Goal: Task Accomplishment & Management: Manage account settings

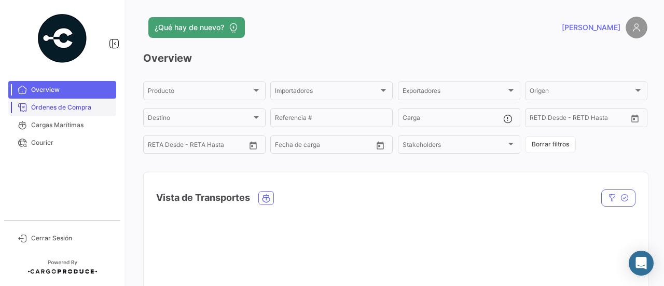
click at [99, 112] on link "Órdenes de Compra" at bounding box center [62, 108] width 108 height 18
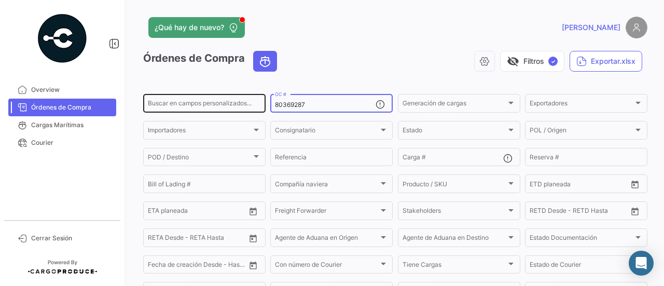
drag, startPoint x: 320, startPoint y: 107, endPoint x: 240, endPoint y: 107, distance: 79.4
click at [0, 0] on div "Buscar en campos personalizados... 80369287 OC # Generación de cargas Generació…" at bounding box center [0, 0] width 0 height 0
paste input "72"
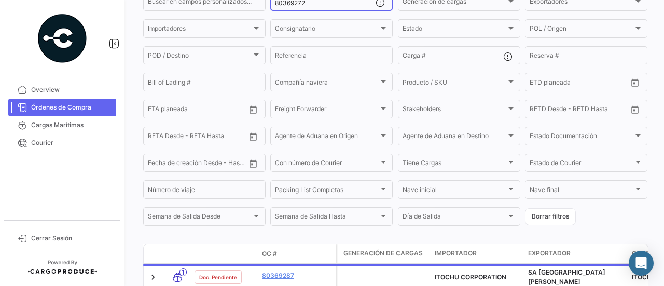
scroll to position [159, 0]
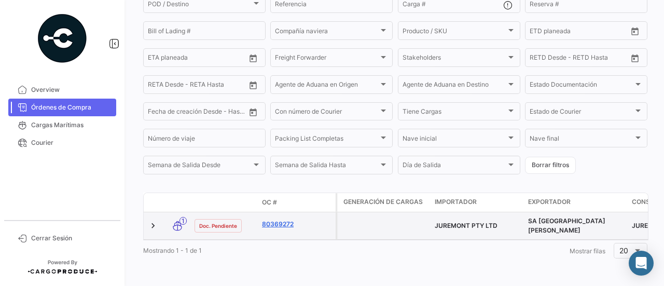
type input "80369272"
click at [283, 220] on link "80369272" at bounding box center [297, 223] width 70 height 9
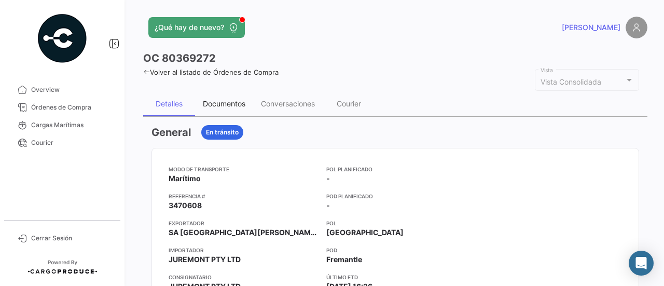
click at [239, 100] on div "Documentos" at bounding box center [224, 103] width 43 height 9
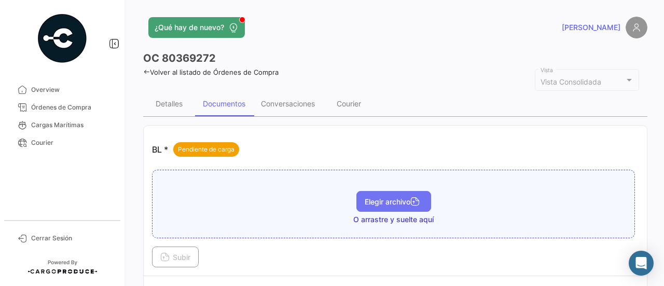
click at [378, 197] on span "Elegir archivo" at bounding box center [394, 201] width 58 height 9
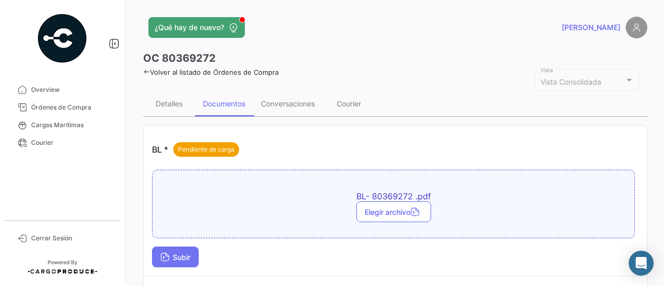
click at [190, 256] on span "Subir" at bounding box center [175, 257] width 30 height 9
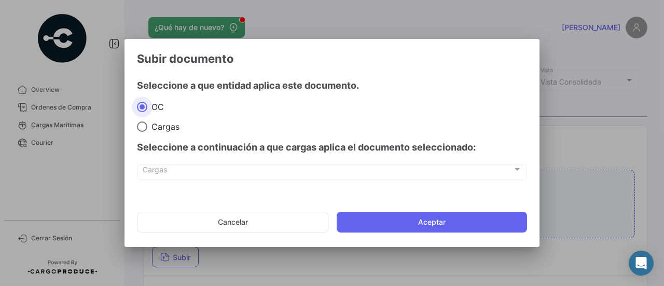
click at [405, 208] on mat-dialog-actions "Cancelar Aceptar" at bounding box center [332, 221] width 390 height 35
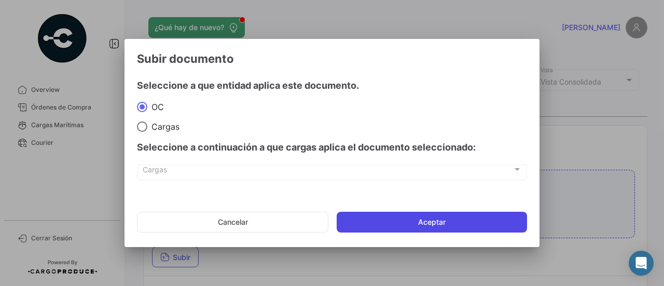
click at [407, 216] on button "Aceptar" at bounding box center [432, 222] width 190 height 21
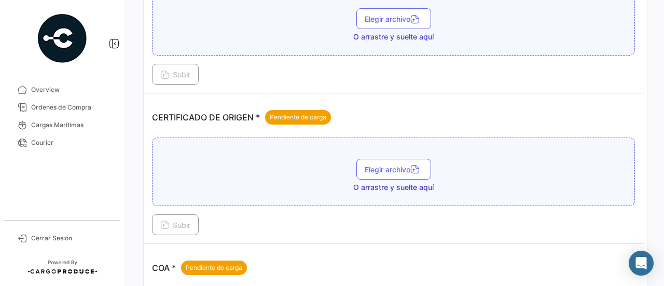
scroll to position [259, 0]
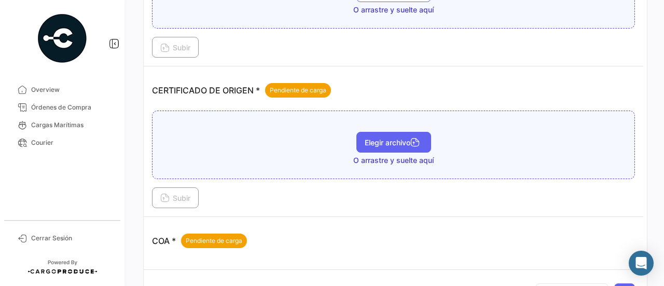
click at [376, 142] on span "Elegir archivo" at bounding box center [394, 142] width 58 height 9
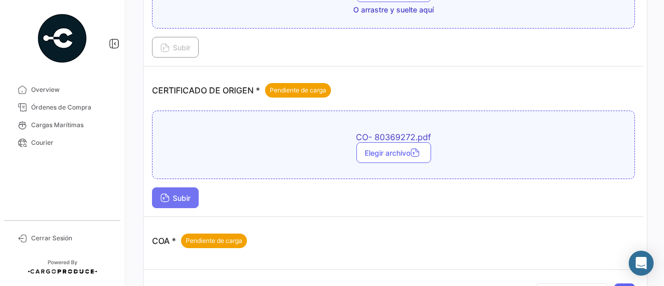
click at [199, 187] on button "Subir" at bounding box center [175, 197] width 47 height 21
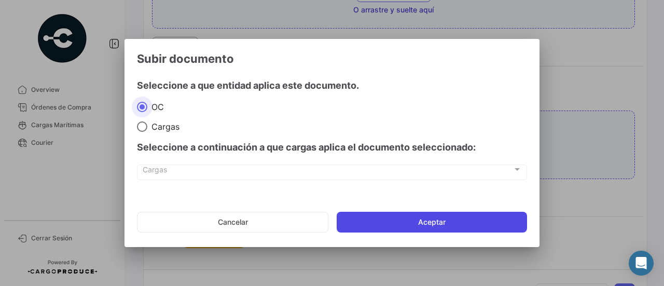
click at [364, 213] on button "Aceptar" at bounding box center [432, 222] width 190 height 21
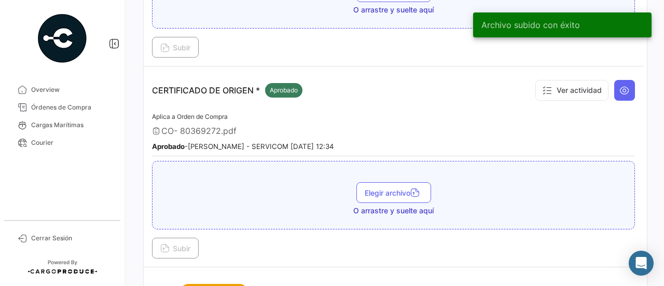
scroll to position [0, 0]
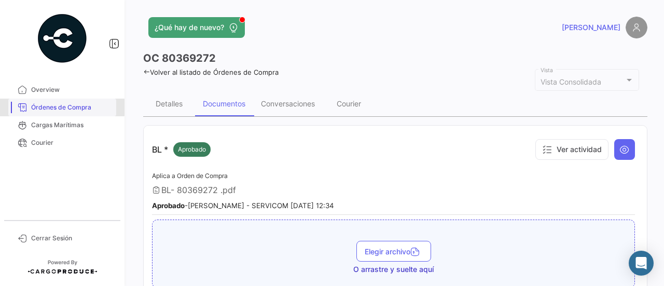
click at [61, 99] on link "Órdenes de Compra" at bounding box center [62, 108] width 108 height 18
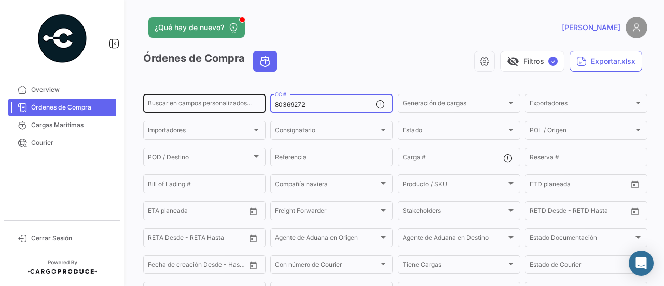
drag, startPoint x: 317, startPoint y: 107, endPoint x: 248, endPoint y: 109, distance: 69.0
click at [0, 0] on div "Buscar en [PERSON_NAME] personalizados... 80369272 OC # Generación [PERSON_NAME…" at bounding box center [0, 0] width 0 height 0
click at [248, 109] on div "Buscar en campos personalizados..." at bounding box center [204, 102] width 113 height 20
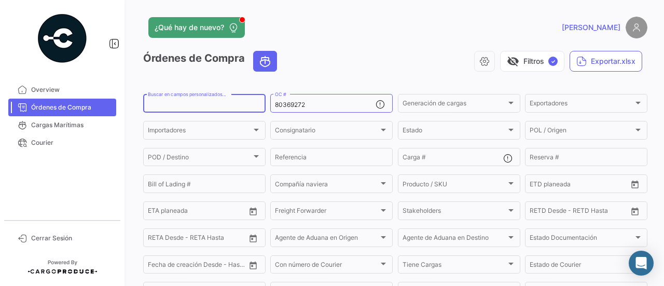
paste input "80369281"
type input "80369281"
click at [310, 106] on input "80369272" at bounding box center [325, 104] width 101 height 7
paste input "81"
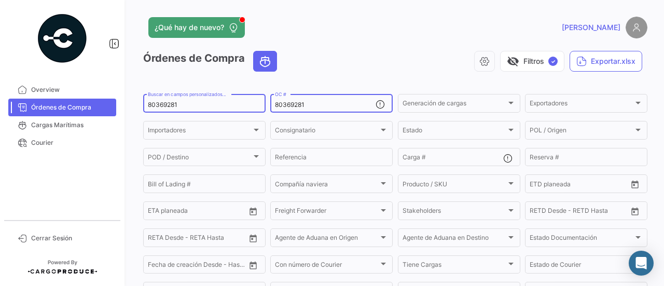
type input "80369281"
click at [213, 110] on div "80369281 Buscar en [PERSON_NAME] personalizados..." at bounding box center [204, 102] width 113 height 20
click at [212, 107] on input "80369281" at bounding box center [204, 104] width 113 height 7
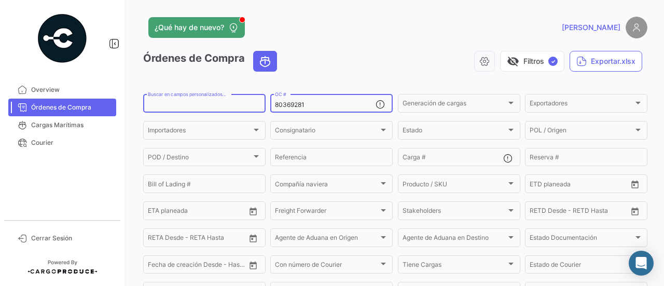
click at [306, 109] on div "80369281 OC #" at bounding box center [325, 102] width 101 height 20
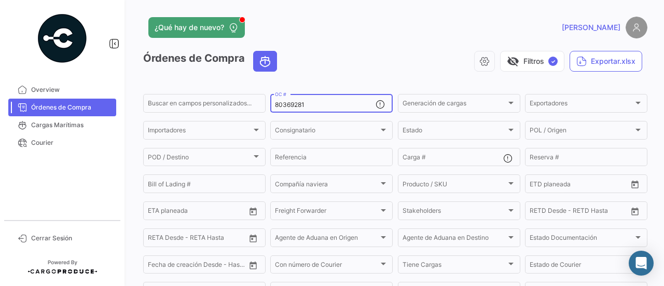
click at [307, 105] on input "80369281" at bounding box center [325, 104] width 101 height 7
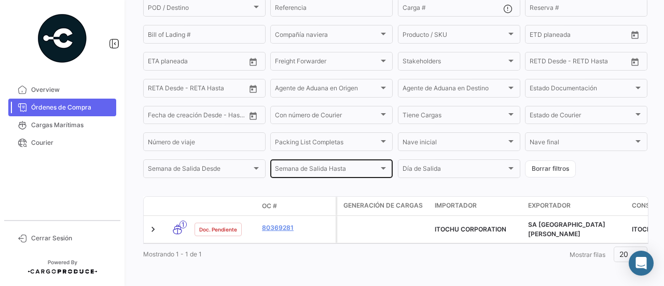
scroll to position [159, 0]
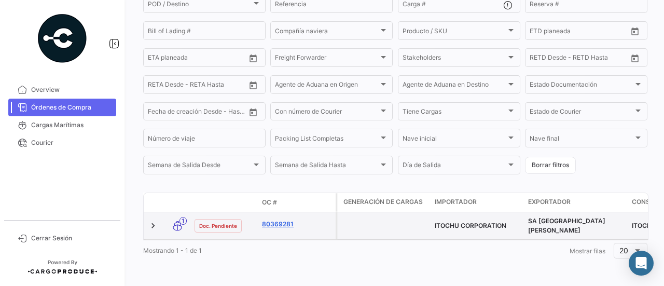
click at [291, 219] on link "80369281" at bounding box center [297, 223] width 70 height 9
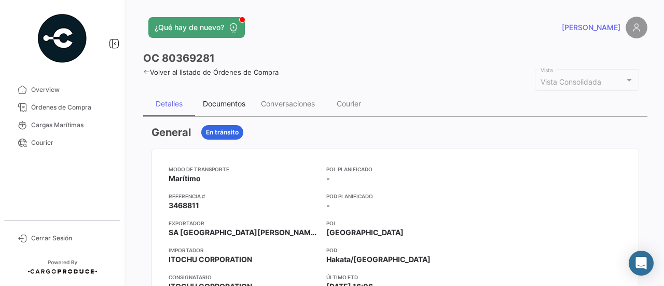
click at [249, 112] on div "Documentos" at bounding box center [224, 103] width 58 height 25
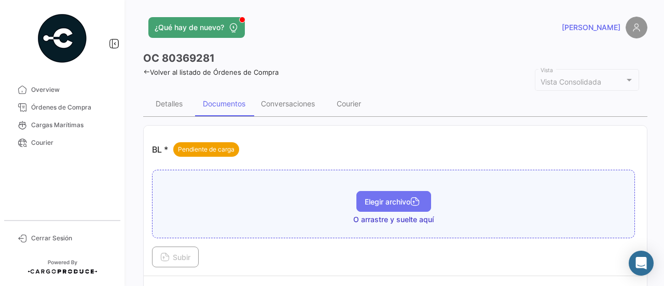
click at [365, 200] on span "Elegir archivo" at bounding box center [394, 201] width 58 height 9
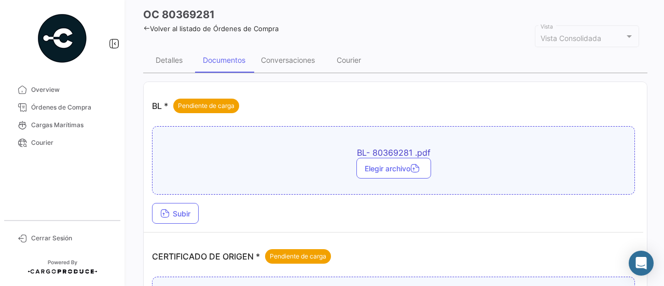
scroll to position [104, 0]
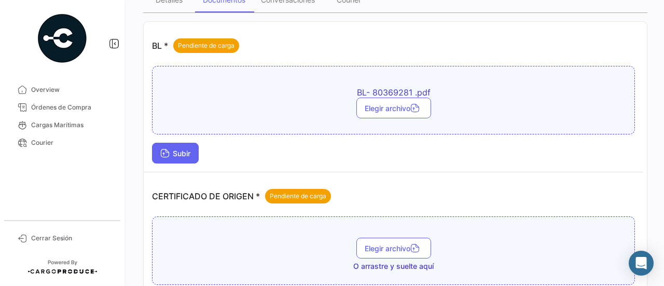
click at [189, 158] on button "Subir" at bounding box center [175, 153] width 47 height 21
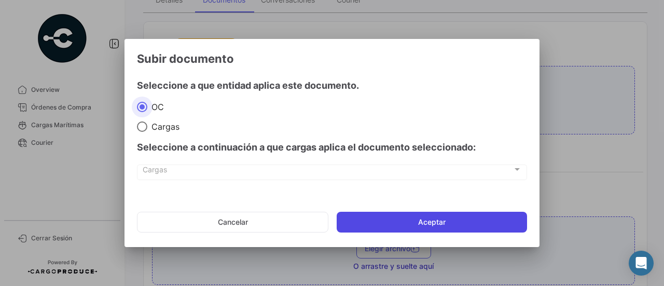
click at [382, 224] on button "Aceptar" at bounding box center [432, 222] width 190 height 21
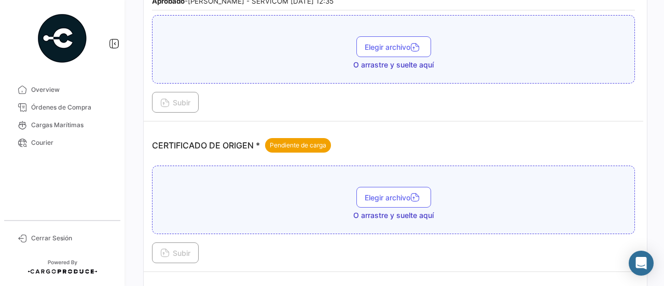
scroll to position [208, 0]
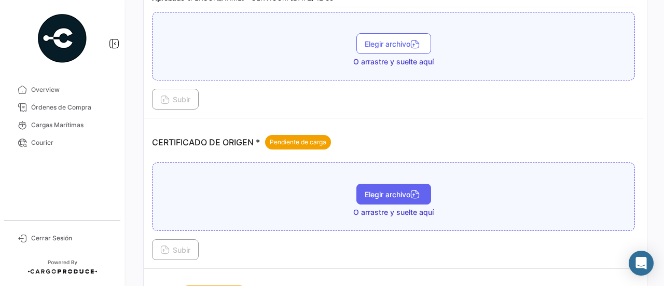
click at [389, 186] on button "Elegir archivo" at bounding box center [393, 194] width 75 height 21
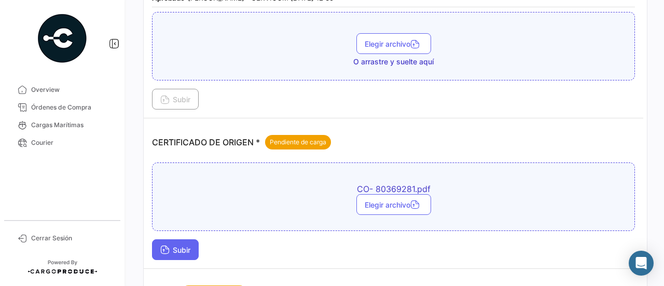
click at [190, 245] on span "Subir" at bounding box center [175, 249] width 30 height 9
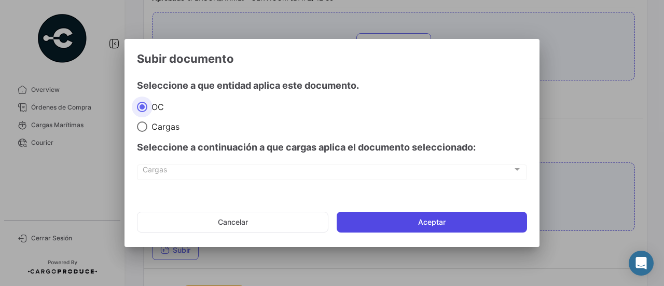
click at [364, 219] on button "Aceptar" at bounding box center [432, 222] width 190 height 21
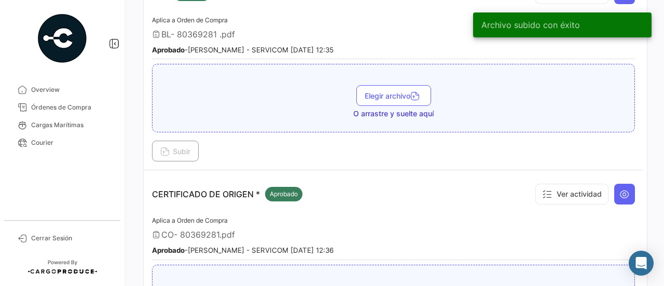
scroll to position [0, 0]
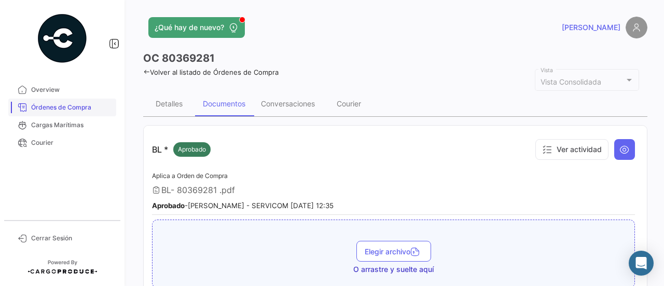
click at [87, 110] on span "Órdenes de Compra" at bounding box center [71, 107] width 81 height 9
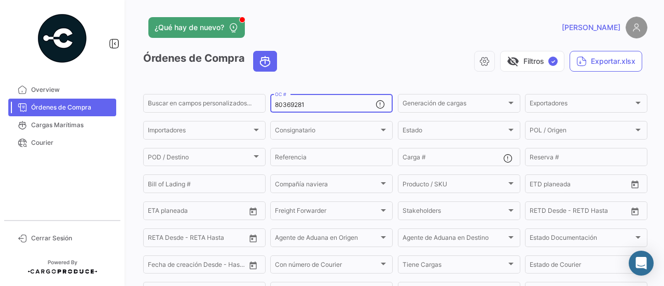
drag, startPoint x: 303, startPoint y: 110, endPoint x: 293, endPoint y: 110, distance: 10.4
click at [293, 110] on div "80369281 OC #" at bounding box center [325, 102] width 101 height 20
click at [313, 109] on div "80369281 OC #" at bounding box center [325, 102] width 101 height 20
click at [313, 106] on input "80369281" at bounding box center [325, 104] width 101 height 7
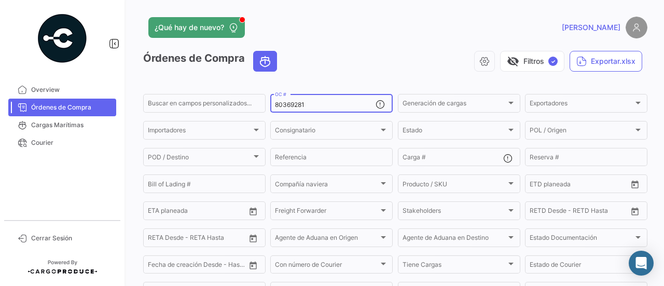
paste input "473"
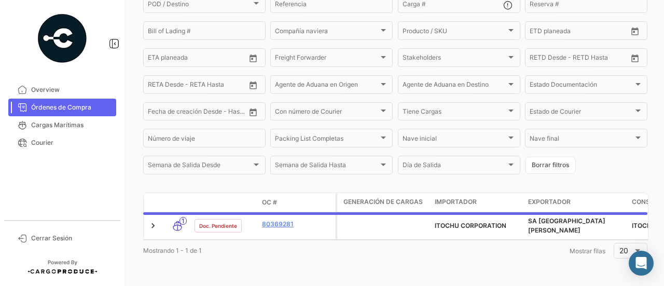
scroll to position [159, 0]
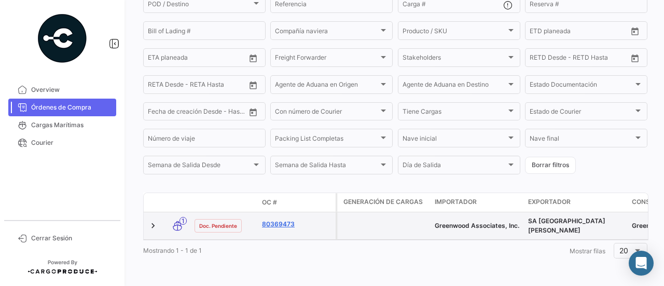
type input "80369473"
click at [284, 219] on link "80369473" at bounding box center [297, 223] width 70 height 9
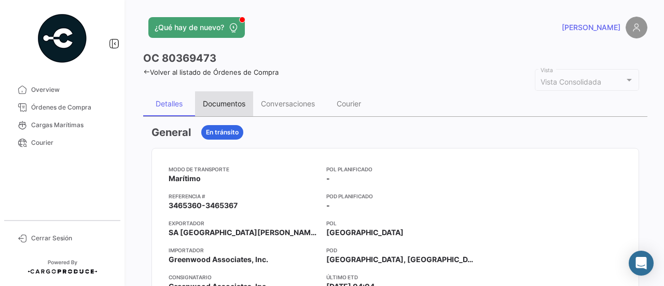
click at [232, 107] on div "Documentos" at bounding box center [224, 103] width 58 height 25
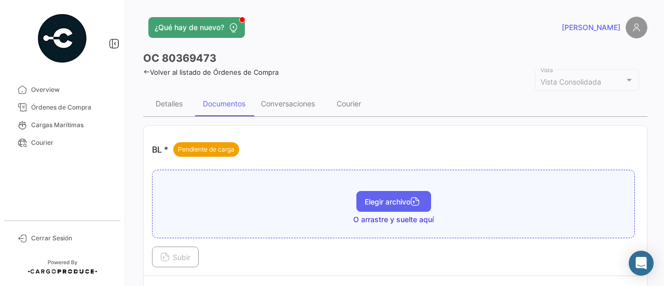
click at [391, 192] on button "Elegir archivo" at bounding box center [393, 201] width 75 height 21
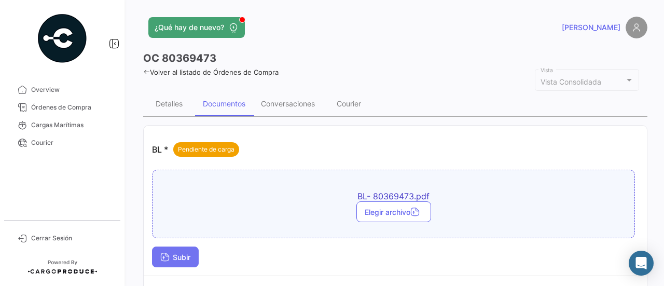
click at [178, 258] on span "Subir" at bounding box center [175, 257] width 30 height 9
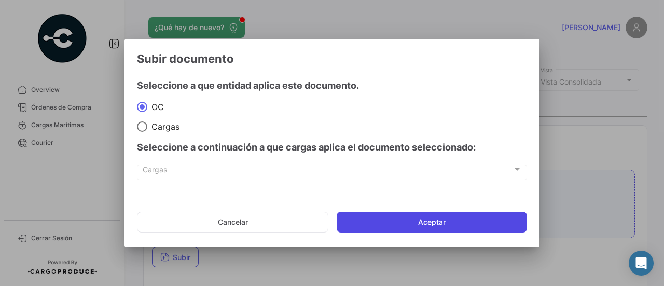
click at [355, 228] on button "Aceptar" at bounding box center [432, 222] width 190 height 21
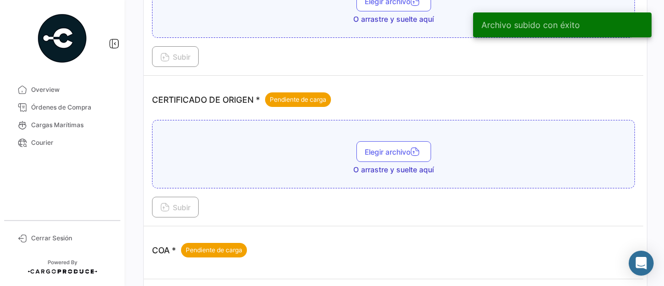
scroll to position [259, 0]
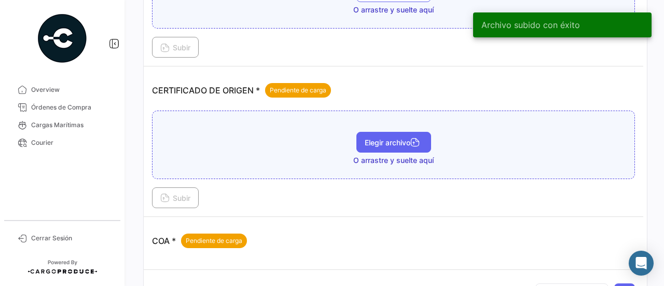
click at [382, 145] on button "Elegir archivo" at bounding box center [393, 142] width 75 height 21
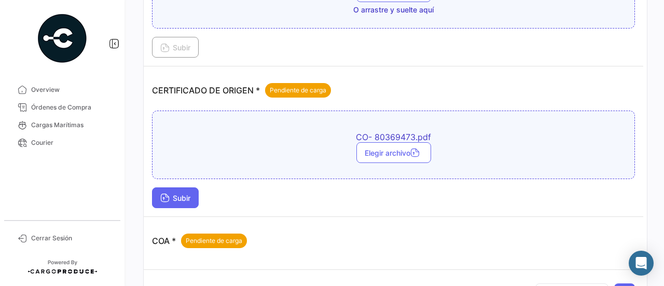
click at [193, 196] on button "Subir" at bounding box center [175, 197] width 47 height 21
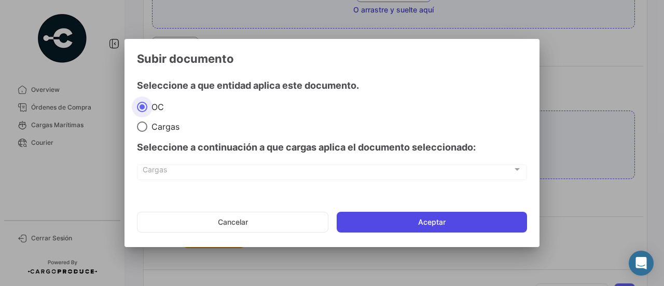
click at [349, 213] on button "Aceptar" at bounding box center [432, 222] width 190 height 21
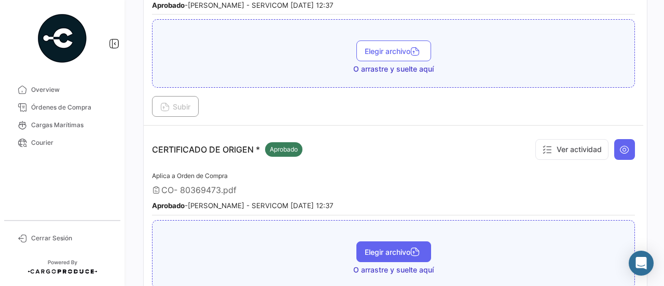
scroll to position [0, 0]
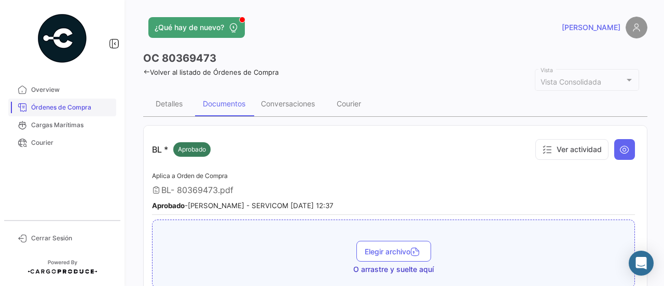
click at [101, 101] on link "Órdenes de Compra" at bounding box center [62, 108] width 108 height 18
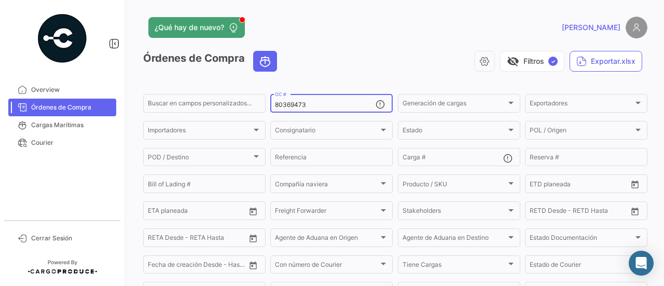
drag, startPoint x: 315, startPoint y: 104, endPoint x: 276, endPoint y: 104, distance: 39.4
click at [276, 104] on input "80369473" at bounding box center [325, 104] width 101 height 7
type input "8"
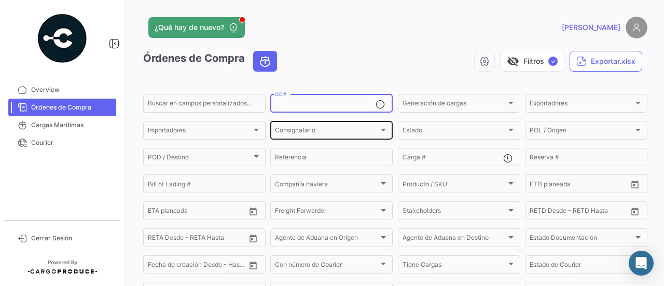
paste input "80369475"
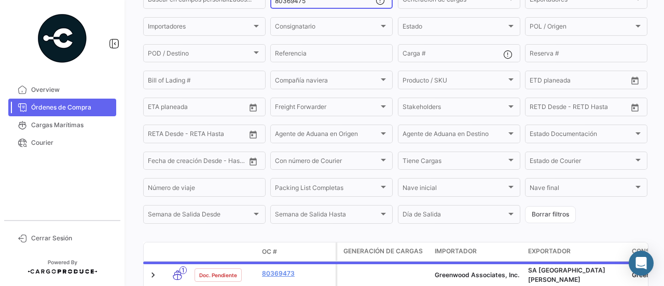
scroll to position [159, 0]
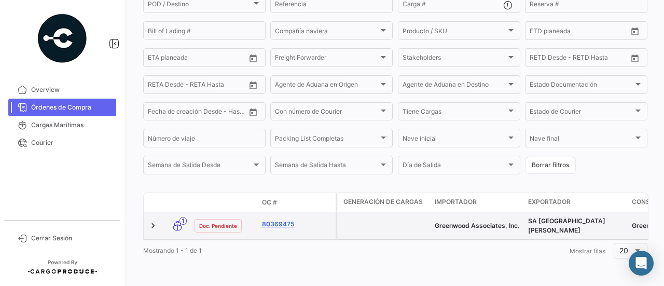
type input "80369475"
click at [292, 219] on link "80369475" at bounding box center [297, 223] width 70 height 9
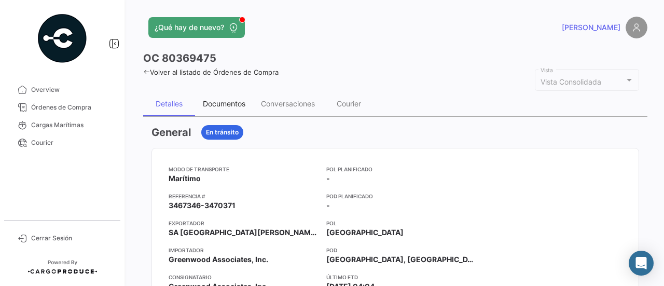
click at [242, 100] on div "Documentos" at bounding box center [224, 103] width 43 height 9
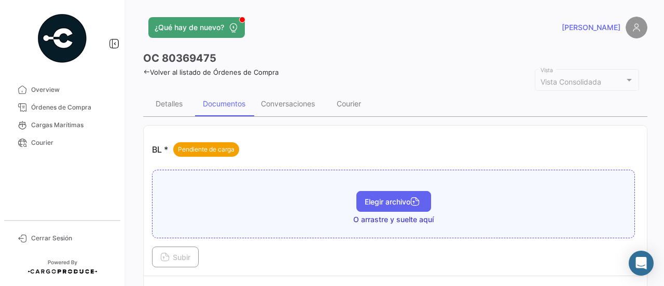
click at [374, 197] on span "Elegir archivo" at bounding box center [394, 201] width 58 height 9
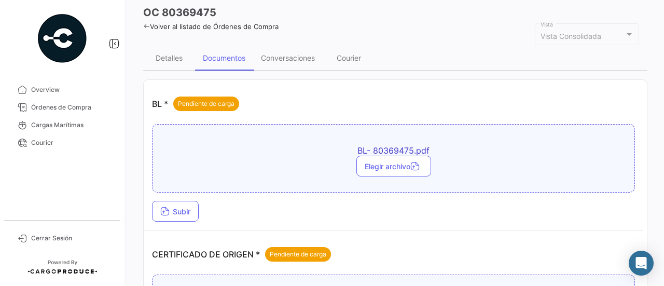
scroll to position [104, 0]
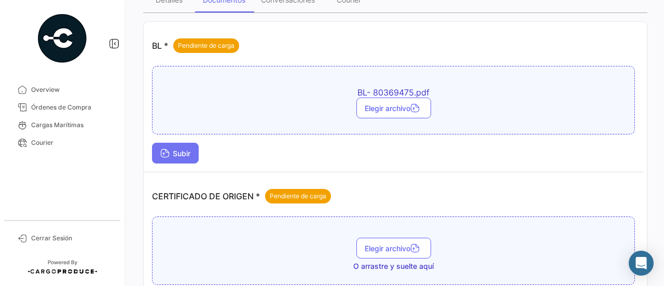
click at [187, 150] on span "Subir" at bounding box center [175, 153] width 30 height 9
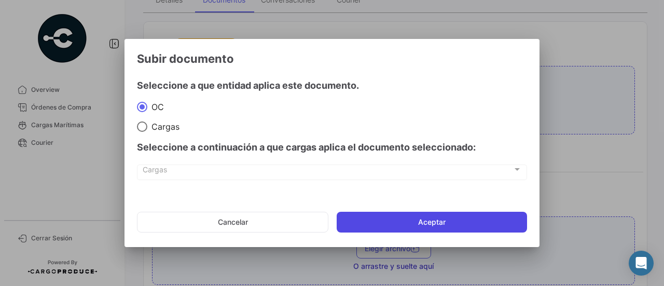
click at [399, 227] on button "Aceptar" at bounding box center [432, 222] width 190 height 21
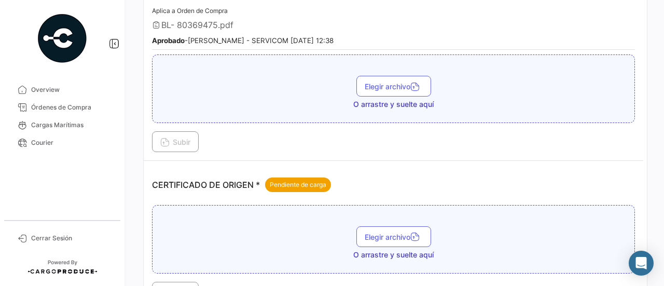
scroll to position [259, 0]
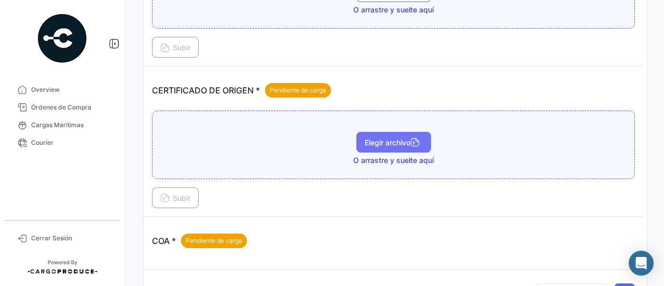
click at [372, 142] on span "Elegir archivo" at bounding box center [394, 142] width 58 height 9
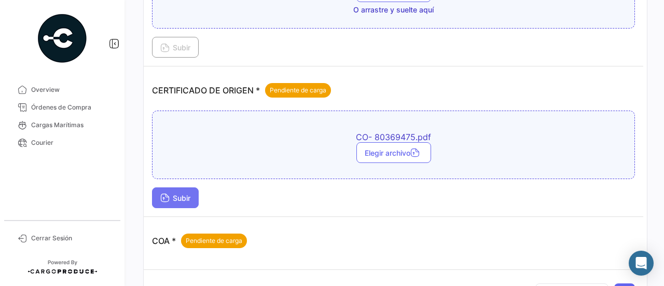
click at [192, 189] on button "Subir" at bounding box center [175, 197] width 47 height 21
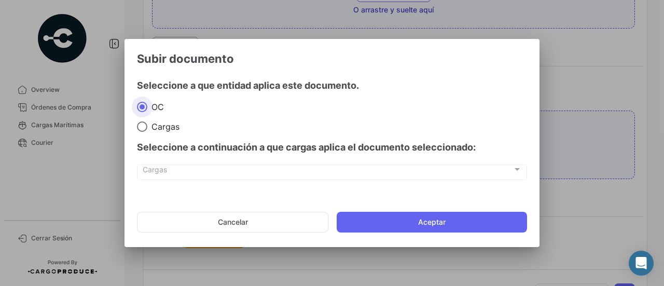
click at [384, 211] on mat-dialog-actions "Cancelar Aceptar" at bounding box center [332, 221] width 390 height 35
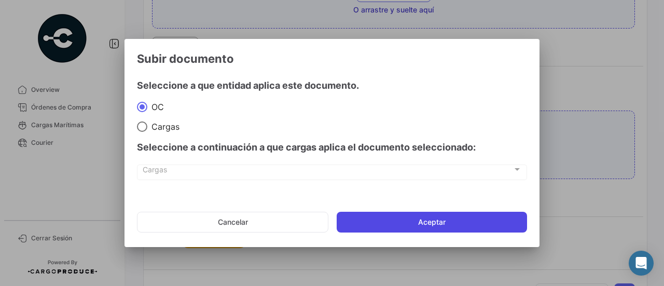
click at [389, 217] on button "Aceptar" at bounding box center [432, 222] width 190 height 21
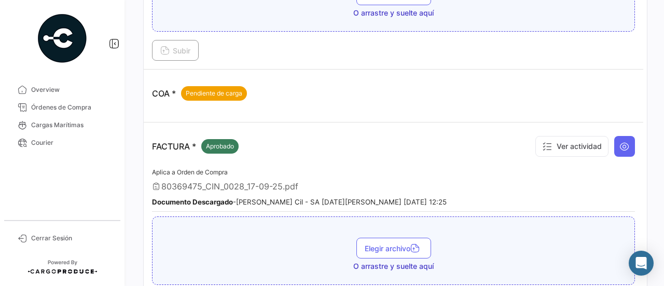
scroll to position [467, 0]
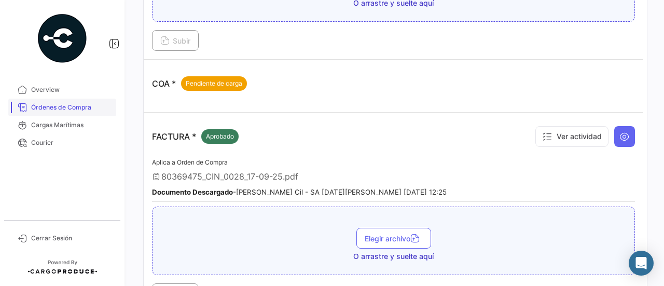
click at [95, 103] on span "Órdenes de Compra" at bounding box center [71, 107] width 81 height 9
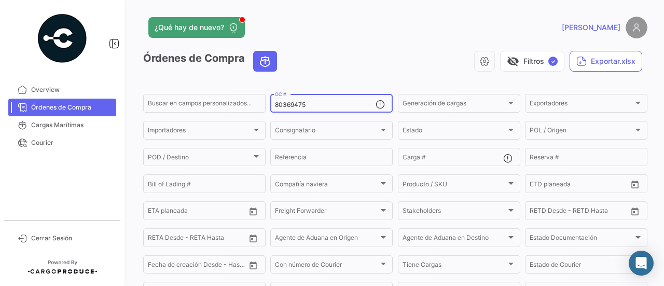
drag, startPoint x: 303, startPoint y: 105, endPoint x: 278, endPoint y: 106, distance: 24.9
click at [278, 106] on input "80369475" at bounding box center [325, 104] width 101 height 7
paste input "8037029"
type input "8"
paste input "80370295"
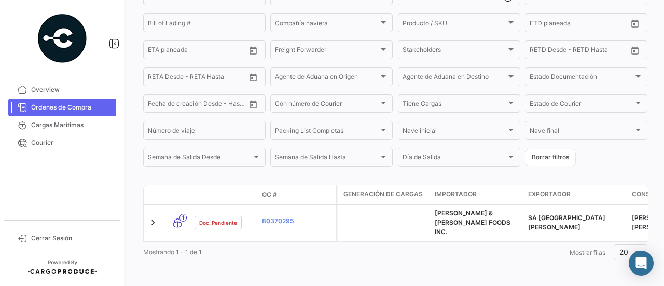
scroll to position [163, 0]
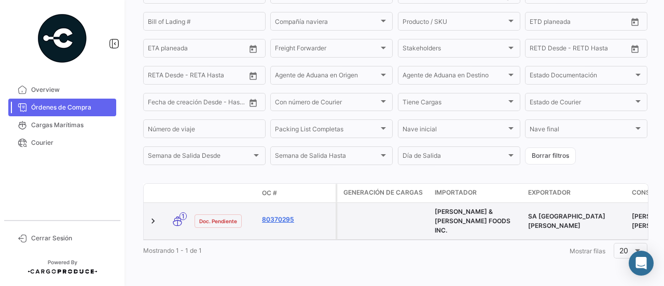
type input "80370295"
click at [284, 215] on link "80370295" at bounding box center [297, 219] width 70 height 9
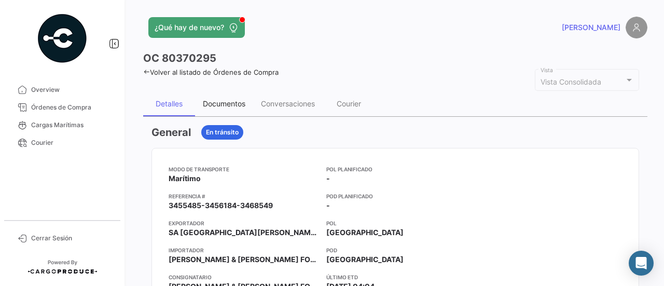
click at [232, 102] on div "Documentos" at bounding box center [224, 103] width 43 height 9
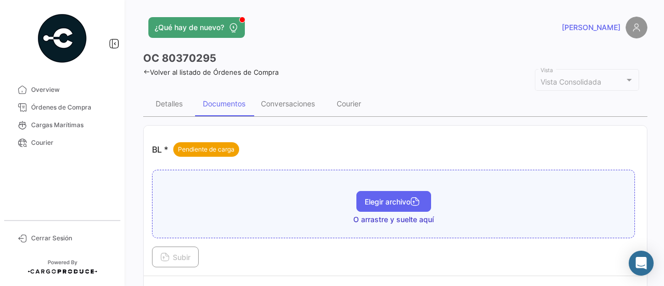
click at [369, 195] on button "Elegir archivo" at bounding box center [393, 201] width 75 height 21
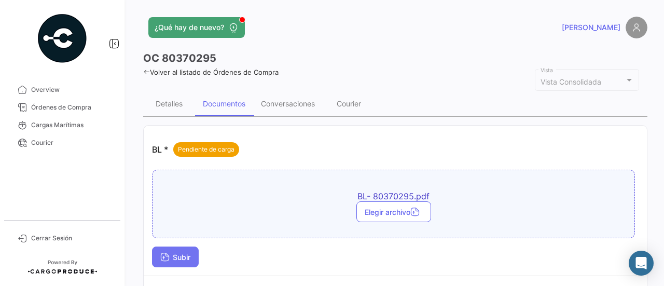
click at [188, 255] on span "Subir" at bounding box center [175, 257] width 30 height 9
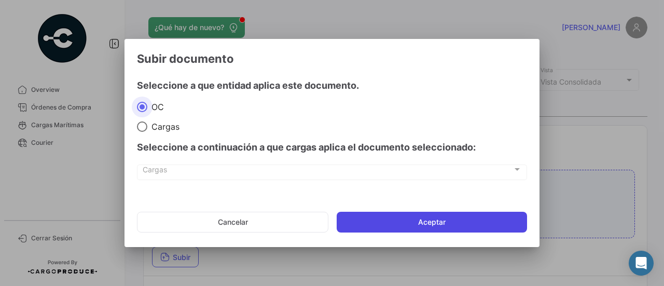
click at [399, 225] on button "Aceptar" at bounding box center [432, 222] width 190 height 21
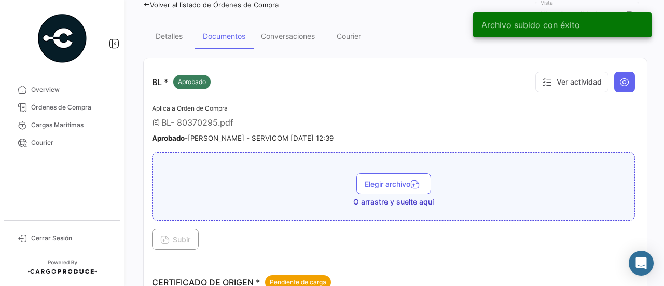
scroll to position [259, 0]
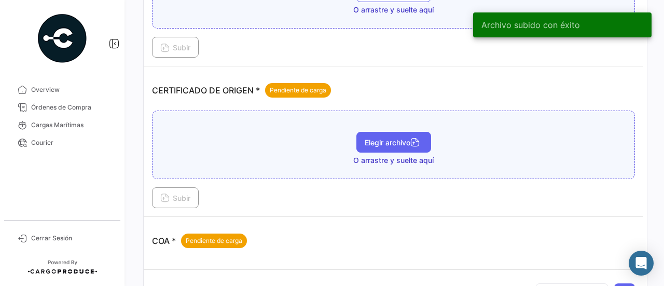
click at [379, 145] on button "Elegir archivo" at bounding box center [393, 142] width 75 height 21
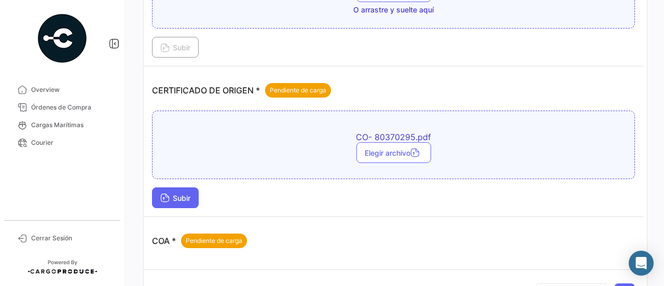
drag, startPoint x: 204, startPoint y: 194, endPoint x: 199, endPoint y: 194, distance: 5.7
click at [202, 194] on div "Subir" at bounding box center [393, 197] width 483 height 21
click at [196, 194] on button "Subir" at bounding box center [175, 197] width 47 height 21
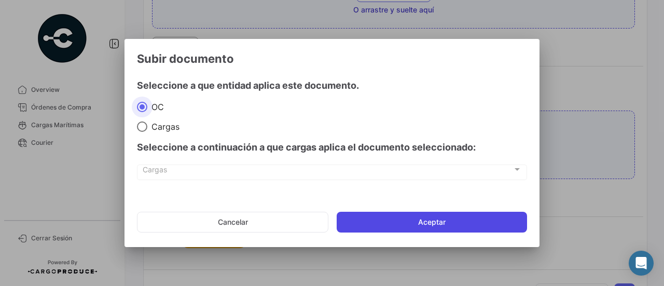
click at [413, 219] on button "Aceptar" at bounding box center [432, 222] width 190 height 21
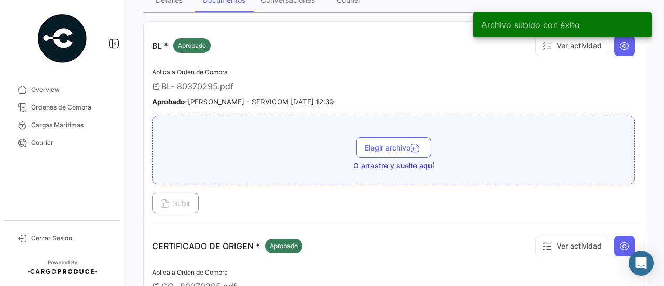
scroll to position [0, 0]
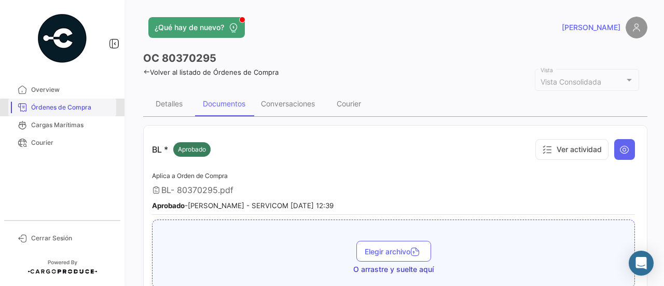
click at [97, 114] on link "Órdenes de Compra" at bounding box center [62, 108] width 108 height 18
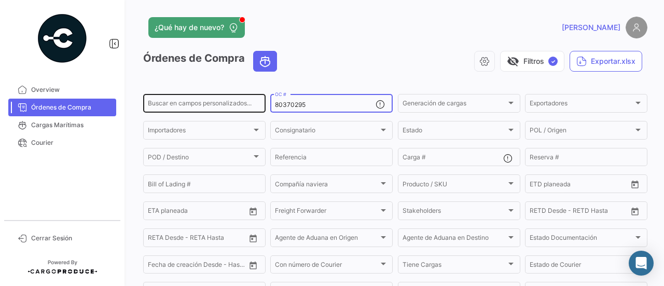
drag, startPoint x: 315, startPoint y: 106, endPoint x: 262, endPoint y: 106, distance: 52.9
click at [0, 0] on div "Buscar en [PERSON_NAME] personalizados... 80370295 OC # Generación [PERSON_NAME…" at bounding box center [0, 0] width 0 height 0
paste input "189"
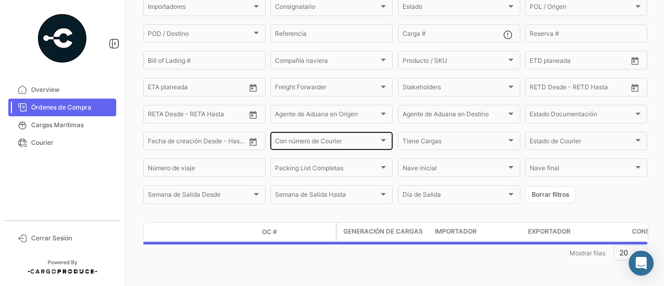
scroll to position [128, 0]
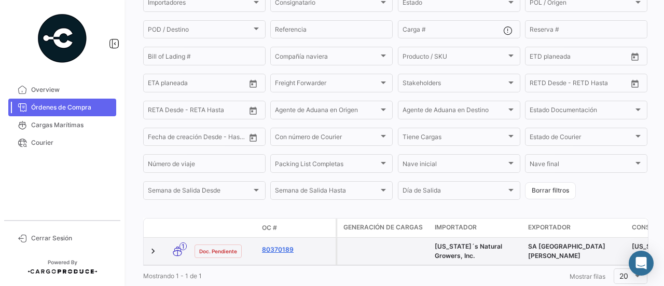
type input "80370189"
click at [280, 250] on link "80370189" at bounding box center [297, 249] width 70 height 9
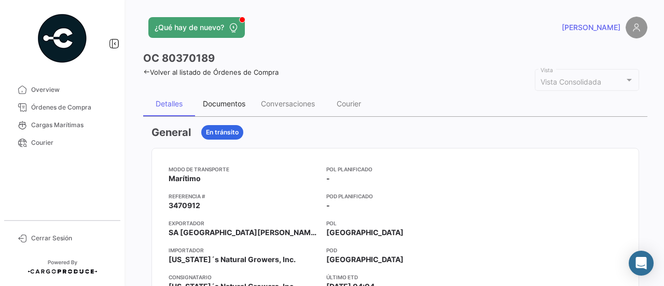
click at [239, 107] on div "Documentos" at bounding box center [224, 103] width 43 height 9
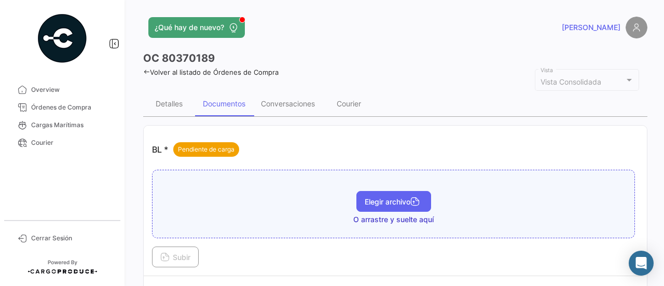
click at [373, 191] on button "Elegir archivo" at bounding box center [393, 201] width 75 height 21
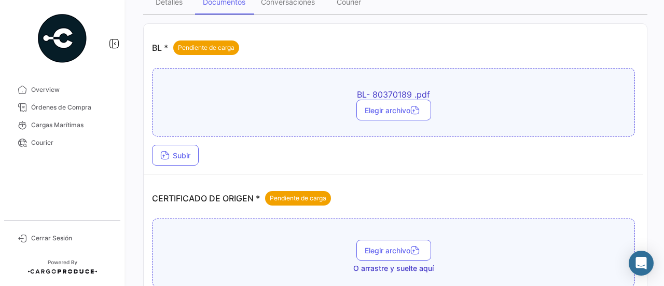
scroll to position [104, 0]
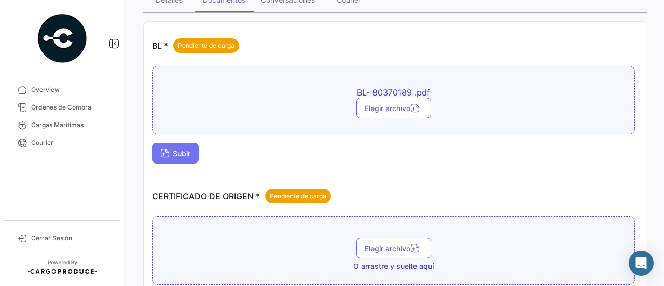
click at [185, 155] on span "Subir" at bounding box center [175, 153] width 30 height 9
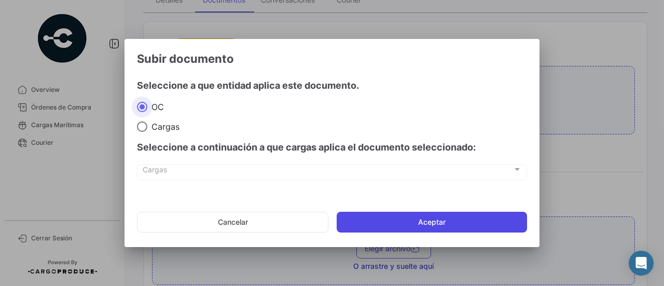
click at [391, 217] on button "Aceptar" at bounding box center [432, 222] width 190 height 21
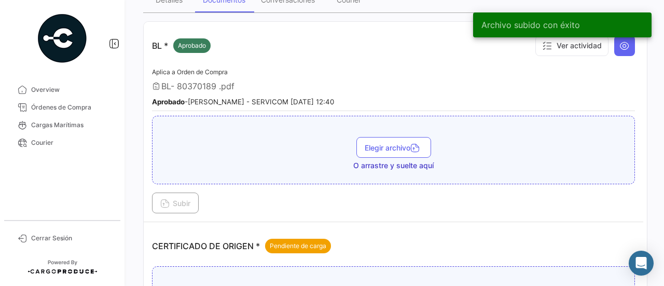
scroll to position [208, 0]
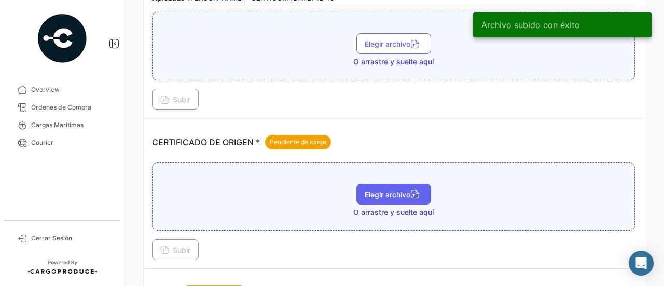
click at [382, 190] on span "Elegir archivo" at bounding box center [394, 194] width 58 height 9
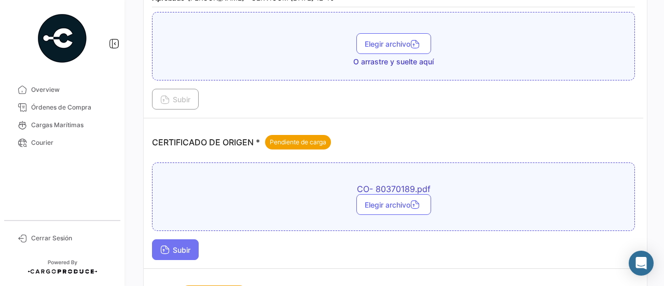
click at [189, 240] on button "Subir" at bounding box center [175, 249] width 47 height 21
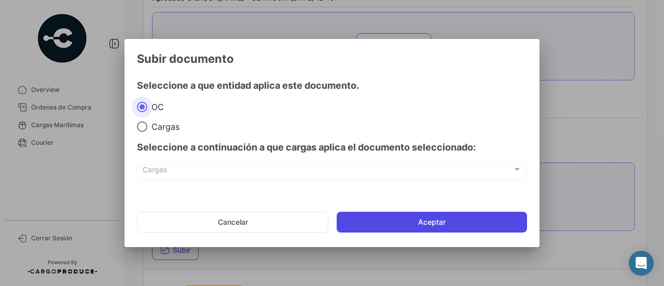
click at [362, 219] on button "Aceptar" at bounding box center [432, 222] width 190 height 21
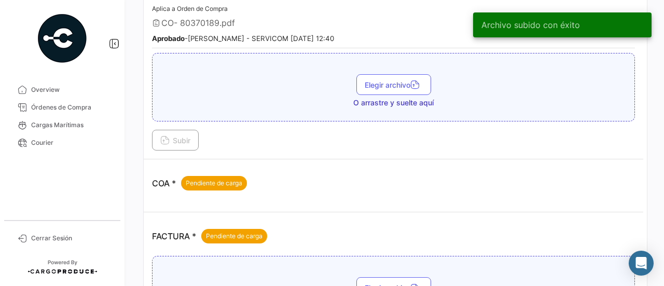
scroll to position [467, 0]
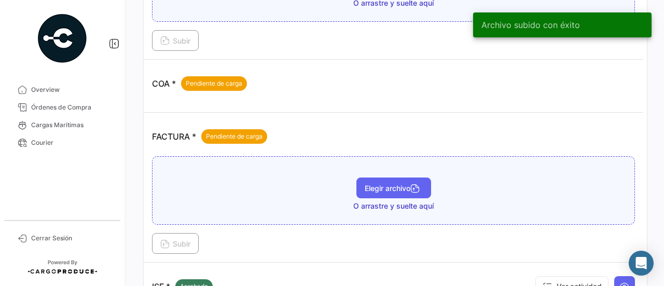
click at [387, 177] on button "Elegir archivo" at bounding box center [393, 187] width 75 height 21
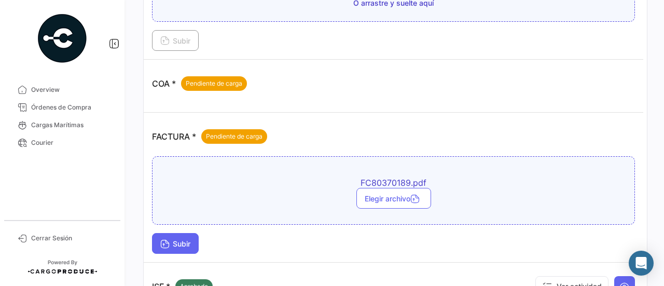
click at [175, 239] on span "Subir" at bounding box center [175, 243] width 30 height 9
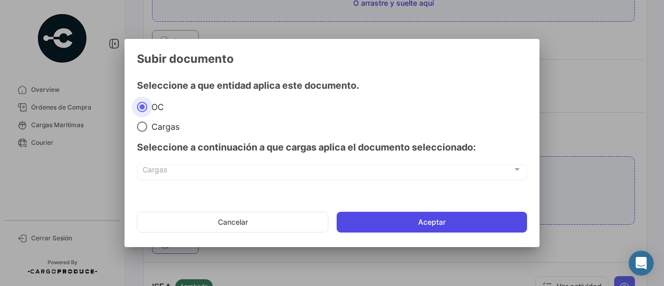
click at [371, 225] on button "Aceptar" at bounding box center [432, 222] width 190 height 21
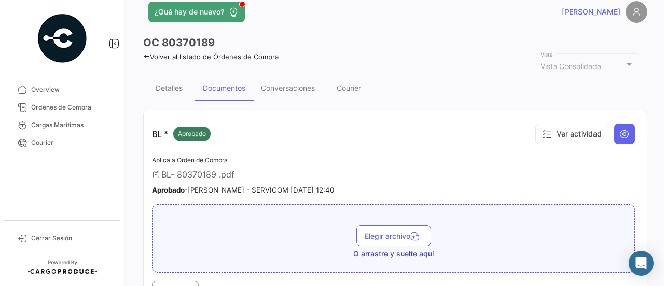
scroll to position [0, 0]
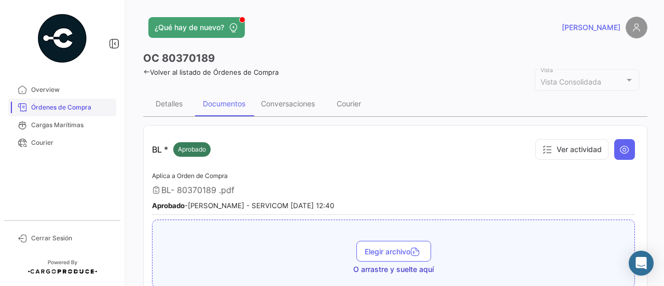
click at [97, 104] on span "Órdenes de Compra" at bounding box center [71, 107] width 81 height 9
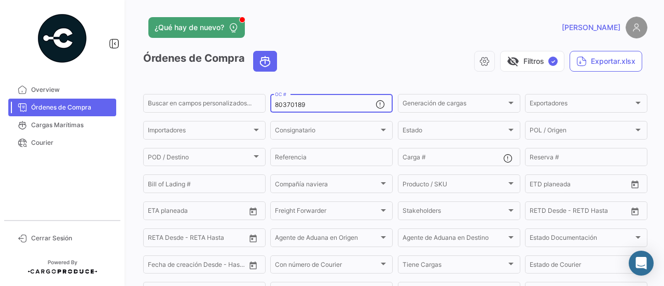
drag, startPoint x: 317, startPoint y: 106, endPoint x: 282, endPoint y: 106, distance: 34.8
click at [282, 106] on input "80370189" at bounding box center [325, 104] width 101 height 7
type input "8"
paste input "80370190"
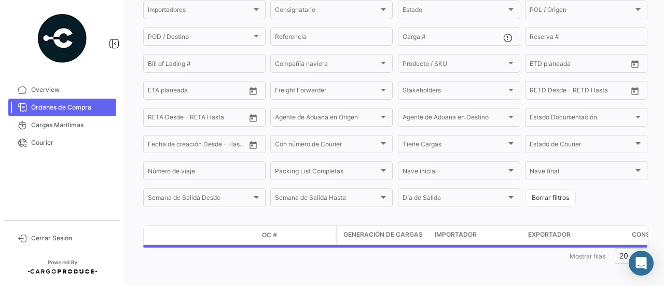
scroll to position [128, 0]
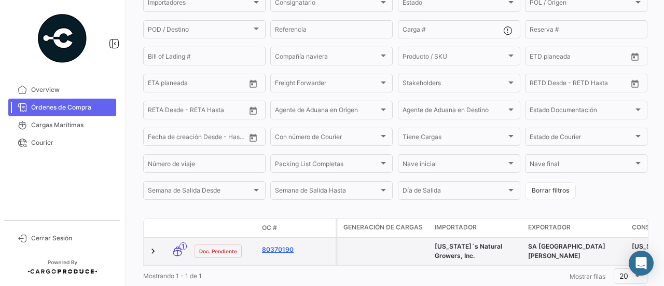
type input "80370190"
click at [282, 251] on link "80370190" at bounding box center [297, 249] width 70 height 9
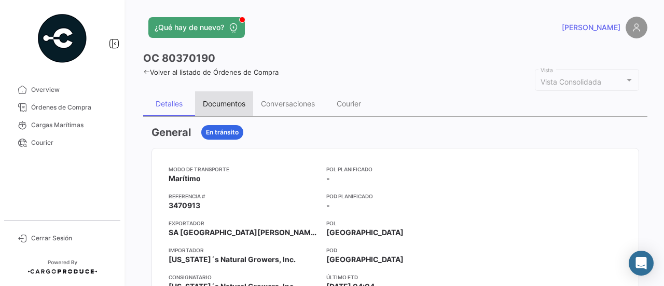
click at [219, 96] on div "Documentos" at bounding box center [224, 103] width 58 height 25
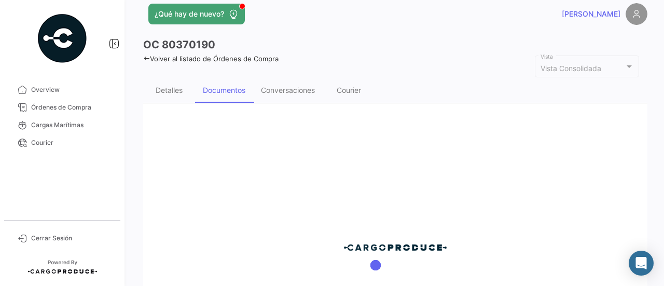
scroll to position [52, 0]
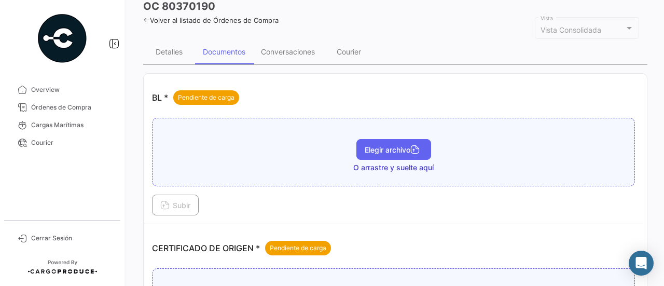
click at [373, 145] on span "Elegir archivo" at bounding box center [394, 149] width 58 height 9
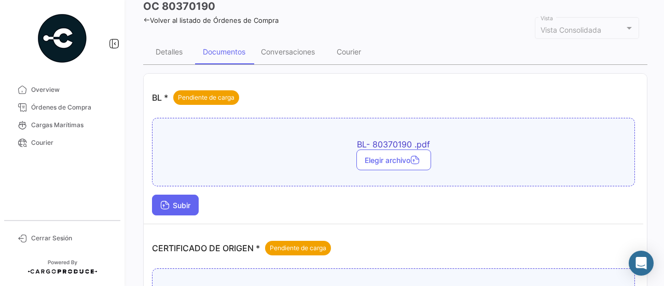
click at [175, 198] on button "Subir" at bounding box center [175, 205] width 47 height 21
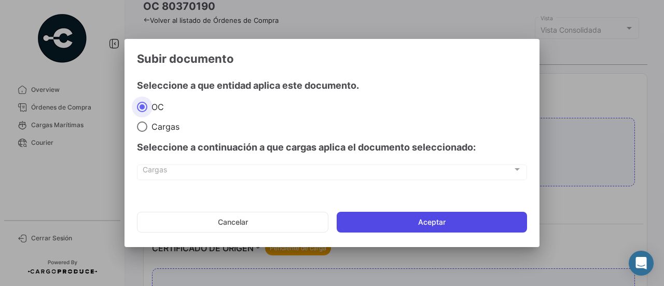
click at [395, 218] on button "Aceptar" at bounding box center [432, 222] width 190 height 21
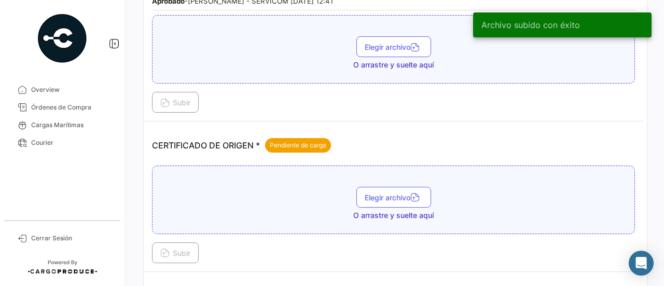
scroll to position [208, 0]
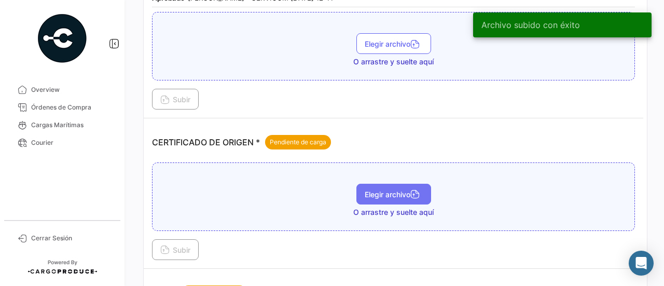
click at [382, 190] on span "Elegir archivo" at bounding box center [394, 194] width 58 height 9
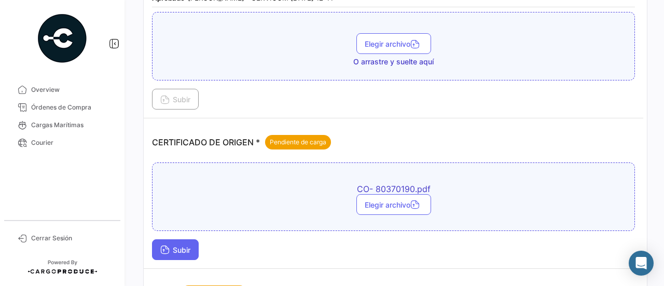
click at [184, 239] on button "Subir" at bounding box center [175, 249] width 47 height 21
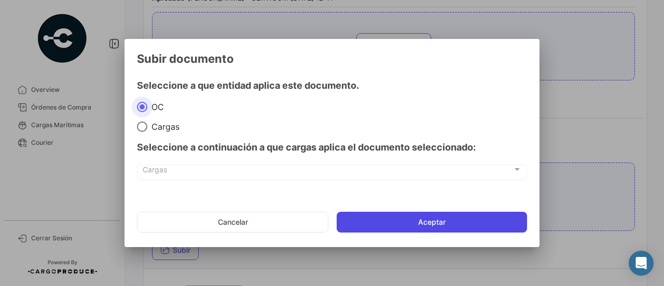
click at [379, 228] on button "Aceptar" at bounding box center [432, 222] width 190 height 21
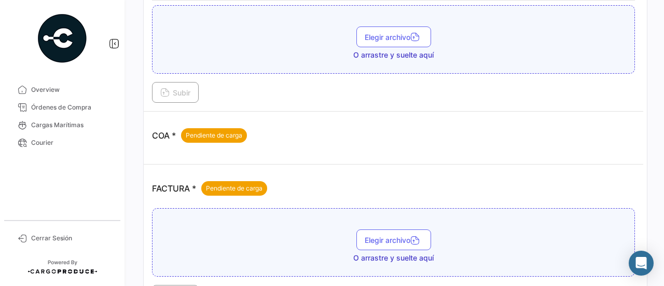
scroll to position [467, 0]
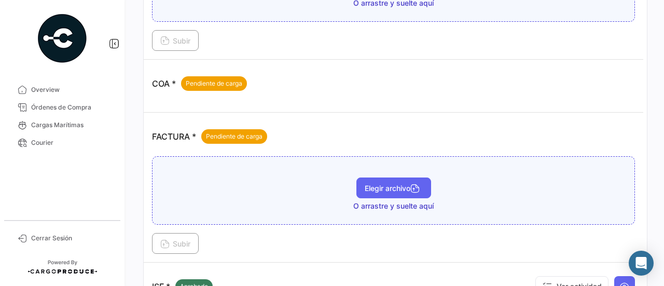
click at [381, 177] on button "Elegir archivo" at bounding box center [393, 187] width 75 height 21
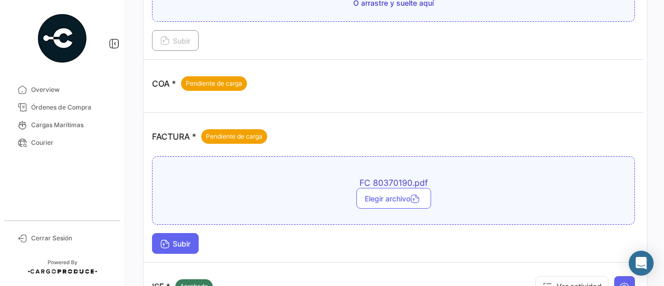
click at [185, 239] on span "Subir" at bounding box center [175, 243] width 30 height 9
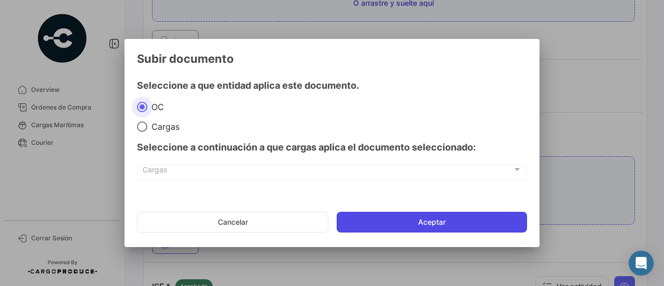
click at [349, 224] on button "Aceptar" at bounding box center [432, 222] width 190 height 21
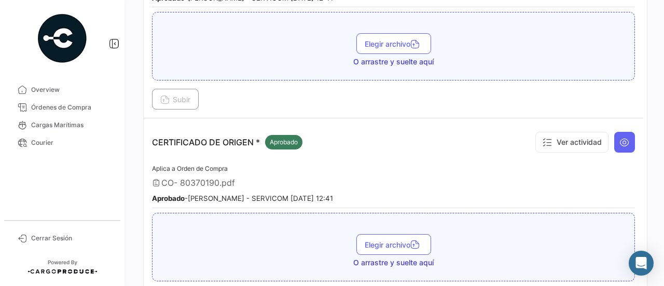
scroll to position [104, 0]
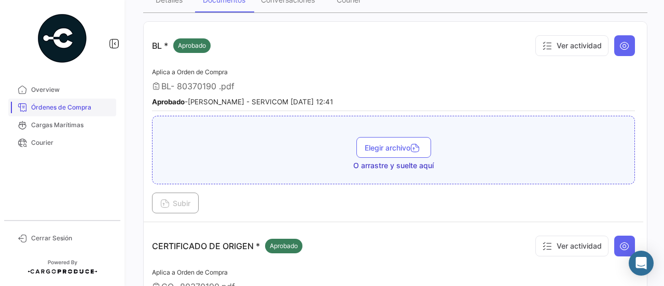
click at [94, 99] on link "Órdenes de Compra" at bounding box center [62, 108] width 108 height 18
